Goal: Information Seeking & Learning: Learn about a topic

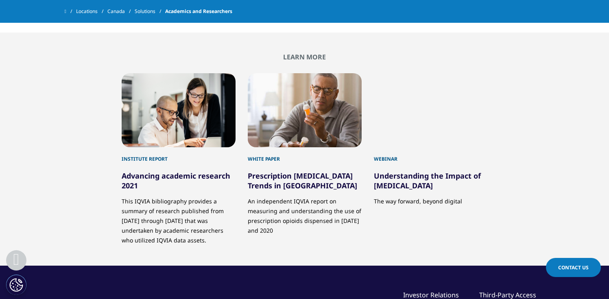
scroll to position [864, 0]
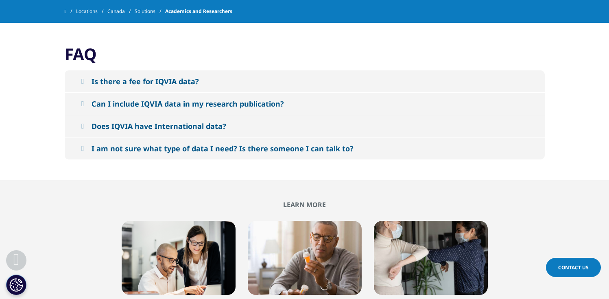
click at [92, 119] on button "Does IQVIA have International data?" at bounding box center [305, 126] width 480 height 22
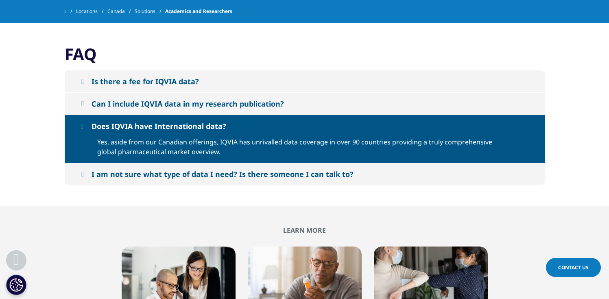
click at [99, 101] on button "Can I include IQVIA data in my research publication?" at bounding box center [305, 104] width 480 height 22
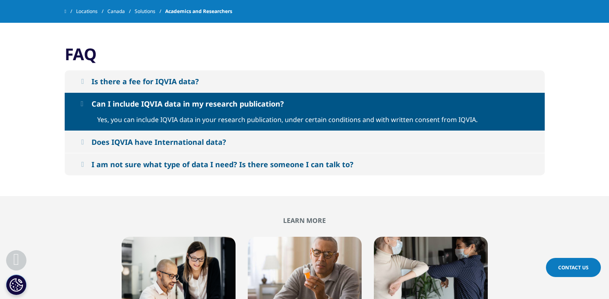
click at [109, 99] on div "Can I include IQVIA data in my research publication?" at bounding box center [188, 104] width 192 height 10
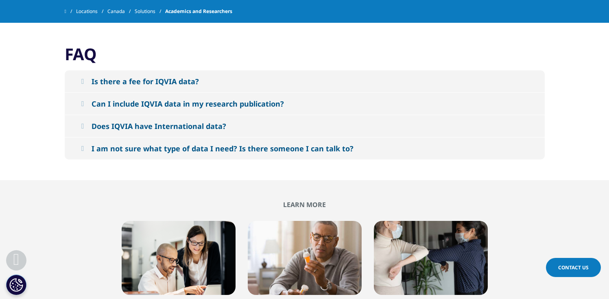
click at [124, 76] on div "Is there a fee for IQVIA data?" at bounding box center [145, 81] width 107 height 10
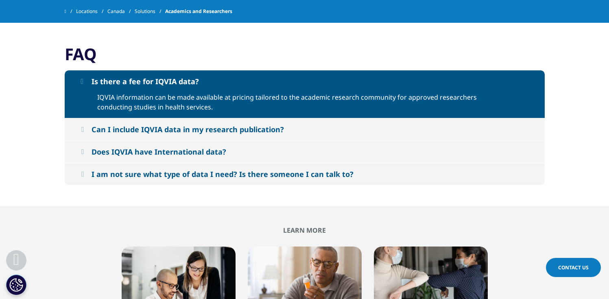
click at [125, 76] on div "Is there a fee for IQVIA data?" at bounding box center [145, 81] width 107 height 10
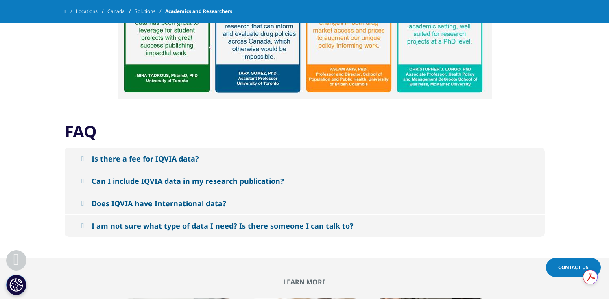
scroll to position [0, 0]
click at [300, 221] on div "I am not sure what type of data I need? Is there someone I can talk to?" at bounding box center [223, 226] width 262 height 10
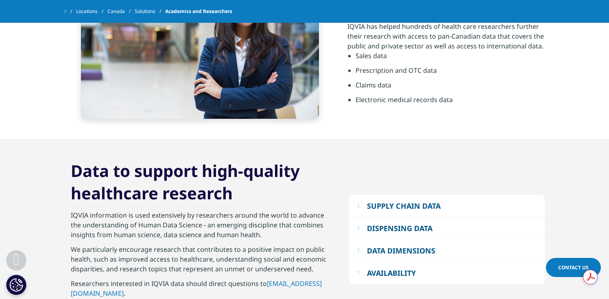
click at [377, 262] on button "AVAILABILITY" at bounding box center [447, 273] width 196 height 22
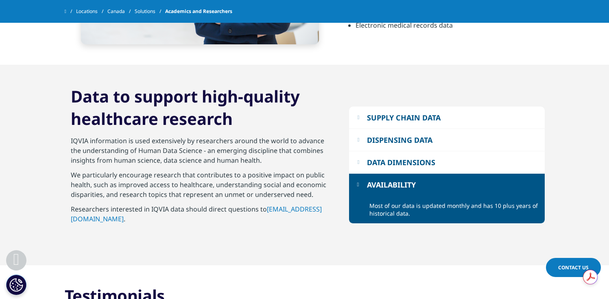
scroll to position [382, 0]
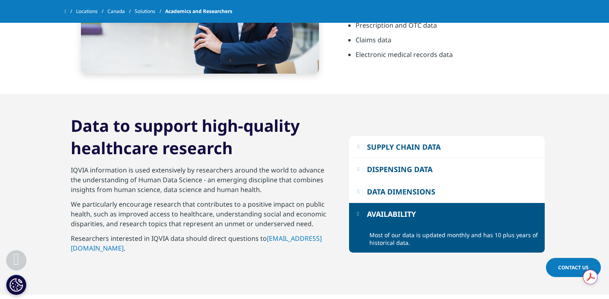
click at [413, 181] on button "DATA DIMENSIONS" at bounding box center [447, 192] width 196 height 22
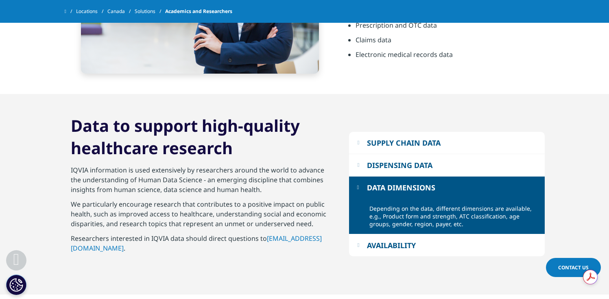
click at [420, 160] on div "DISPENSING DATA" at bounding box center [399, 165] width 65 height 10
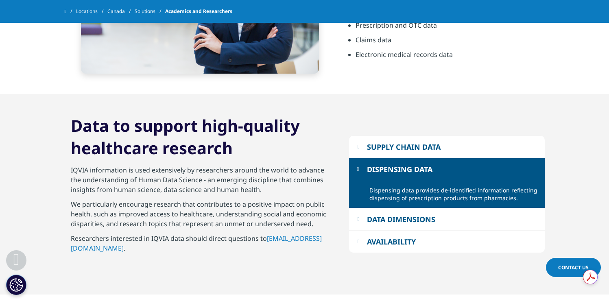
click at [427, 136] on button "SUPPLY CHAIN DATA" at bounding box center [447, 147] width 196 height 22
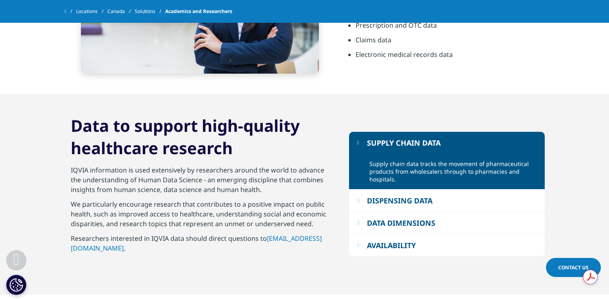
click at [555, 262] on link "Contact Us" at bounding box center [573, 267] width 55 height 19
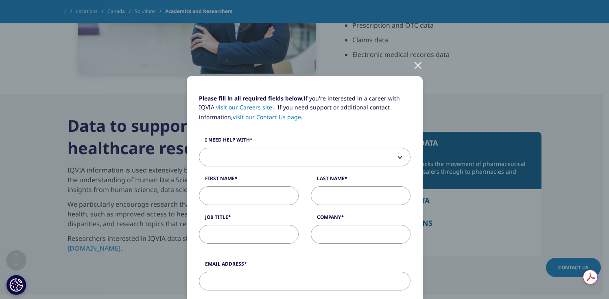
click at [348, 158] on span at bounding box center [304, 157] width 211 height 19
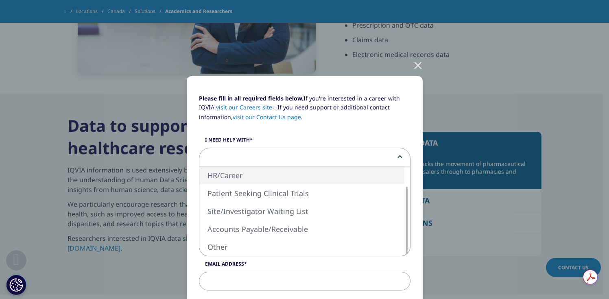
click at [413, 68] on div at bounding box center [417, 65] width 9 height 22
